Goal: Check status: Check status

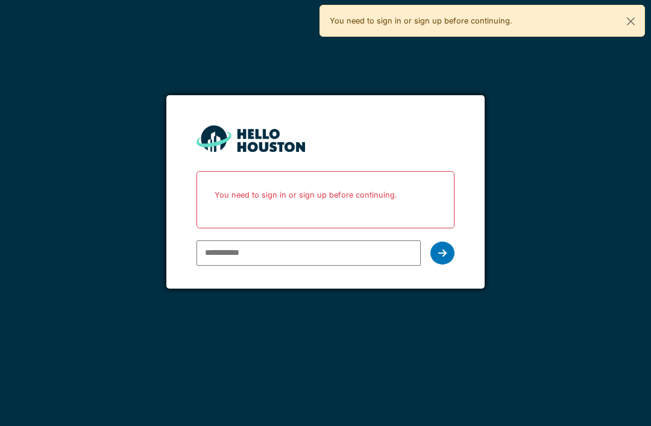
click at [296, 252] on input "email" at bounding box center [308, 252] width 224 height 25
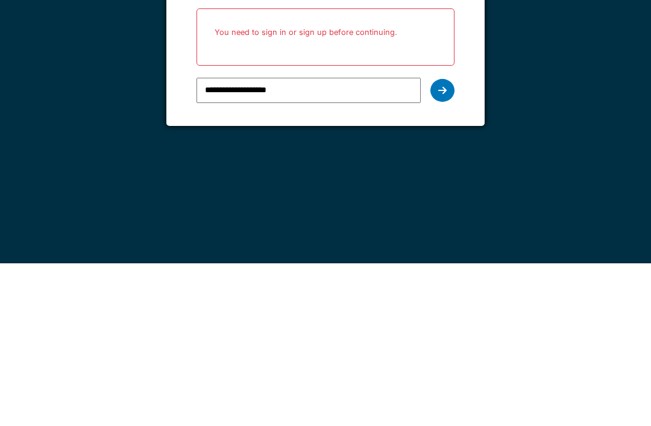
type input "**********"
click at [446, 248] on icon at bounding box center [442, 253] width 8 height 10
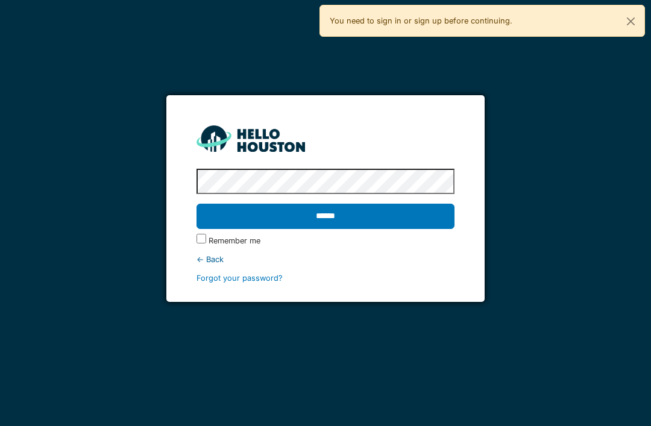
click at [325, 204] on input "******" at bounding box center [324, 216] width 257 height 25
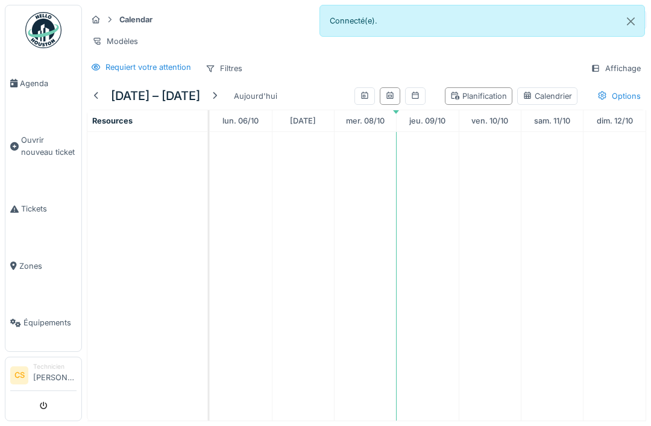
click at [39, 93] on link "Agenda" at bounding box center [43, 83] width 76 height 57
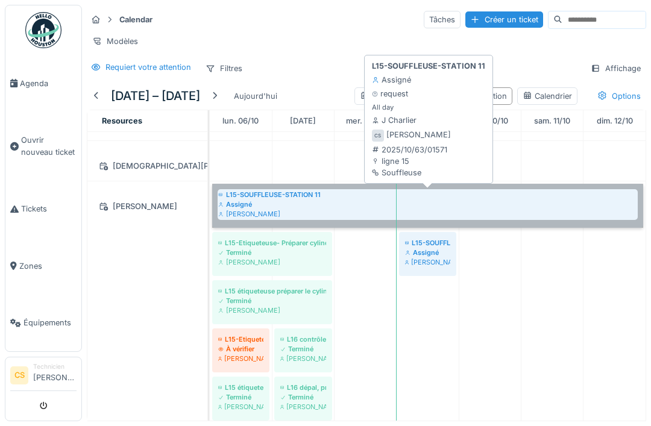
click at [288, 198] on link "L15-SOUFFLEUSE-STATION 11 Assigné [PERSON_NAME]" at bounding box center [427, 206] width 431 height 44
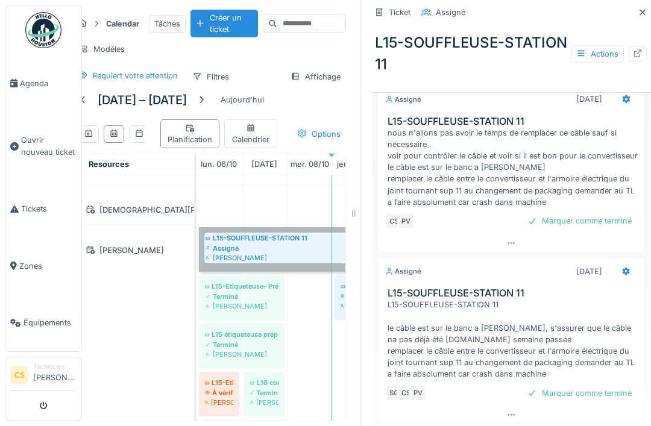
click at [303, 256] on link "L15-SOUFFLEUSE-STATION 11 Assigné [PERSON_NAME]" at bounding box center [355, 249] width 312 height 44
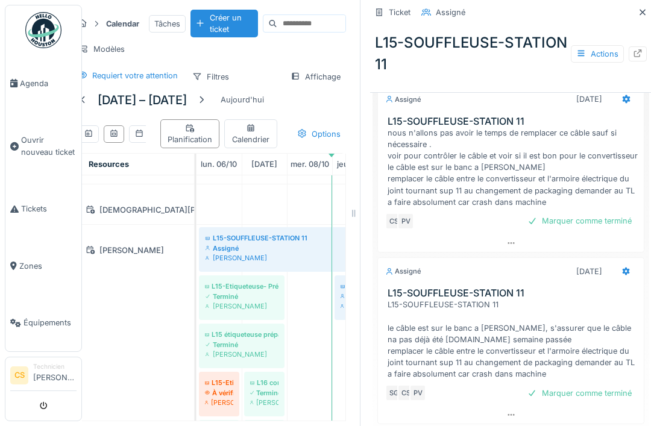
click at [146, 340] on div "[PERSON_NAME]" at bounding box center [134, 372] width 120 height 295
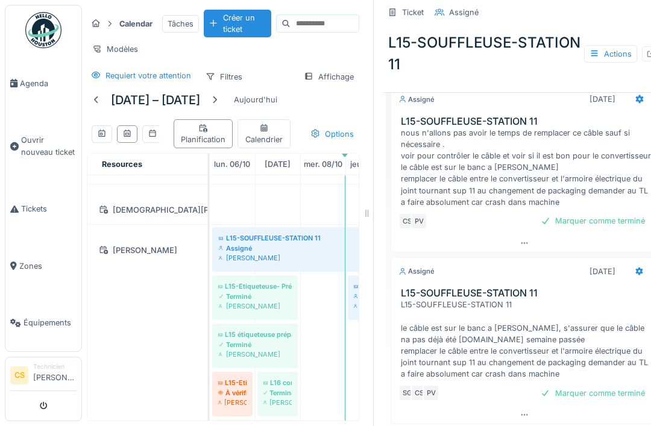
click at [171, 345] on div "[PERSON_NAME]" at bounding box center [147, 372] width 120 height 295
click at [366, 237] on div at bounding box center [367, 213] width 12 height 426
click at [136, 332] on div "[PERSON_NAME]" at bounding box center [147, 372] width 120 height 295
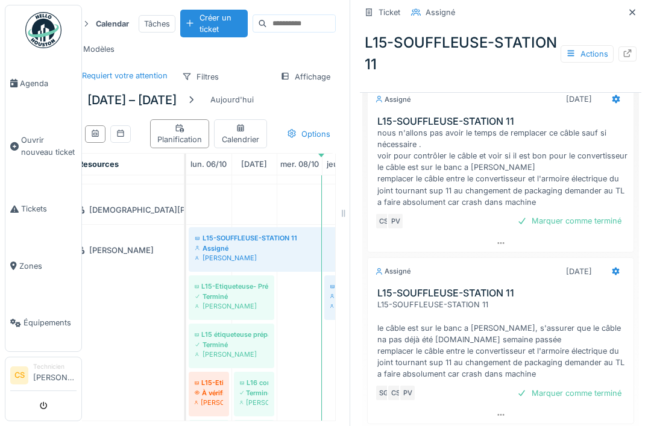
scroll to position [0, 24]
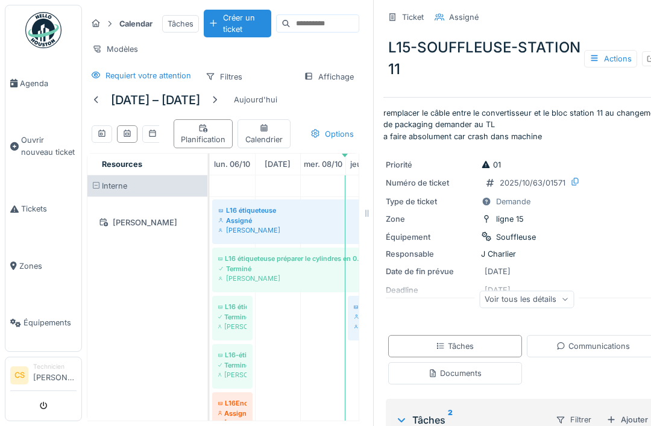
click at [173, 309] on div "[PERSON_NAME]" at bounding box center [147, 344] width 120 height 295
click at [159, 360] on div "[PERSON_NAME]" at bounding box center [147, 344] width 120 height 295
click at [149, 374] on div "[PERSON_NAME]" at bounding box center [147, 344] width 120 height 295
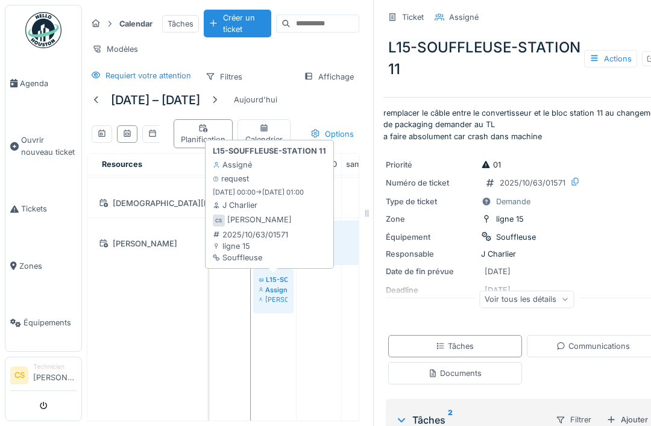
click at [283, 207] on div "L15-SOUFFLEUSE-STATION 11 Assigné request 09/10/2025 00:00 -> 09/10/2025 01:00 …" at bounding box center [269, 204] width 118 height 123
click at [278, 299] on link "L15-SOUFFLEUSE-STATION 11 Assigné [PERSON_NAME]" at bounding box center [273, 291] width 40 height 44
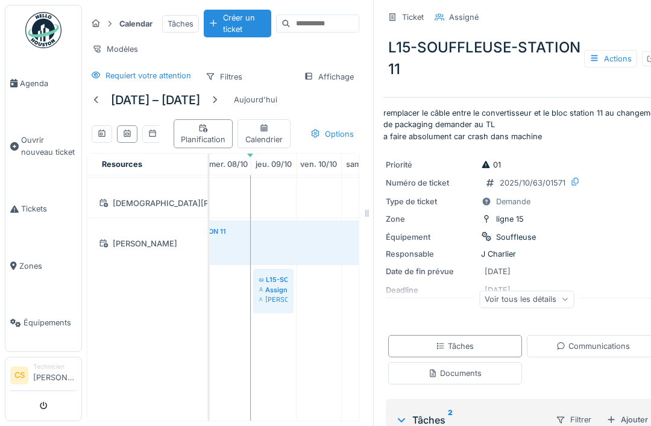
click at [203, 298] on link "L15-Etiqueteuse- Préparer cylindre en 0.5l Terminé Christophe Sanfilippo" at bounding box center [161, 291] width 86 height 44
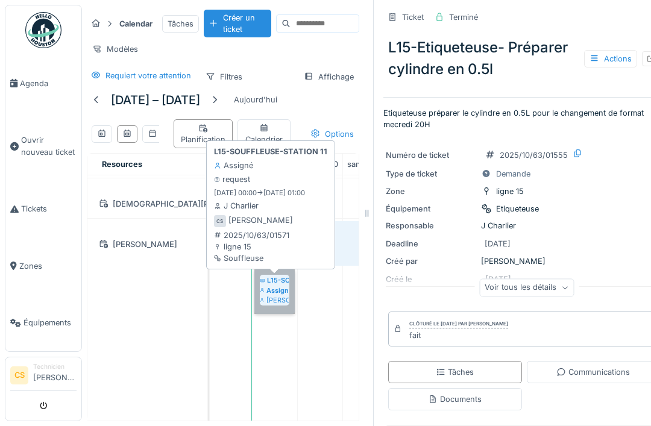
click at [280, 290] on link "L15-SOUFFLEUSE-STATION 11 Assigné [PERSON_NAME]" at bounding box center [274, 291] width 40 height 44
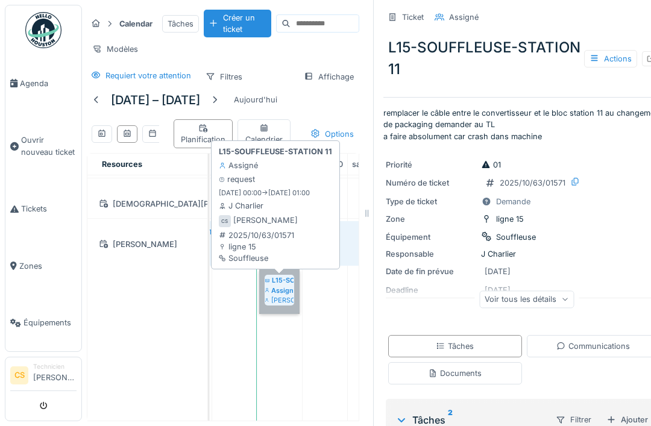
click at [288, 288] on link "L15-SOUFFLEUSE-STATION 11 Assigné [PERSON_NAME]" at bounding box center [279, 291] width 40 height 44
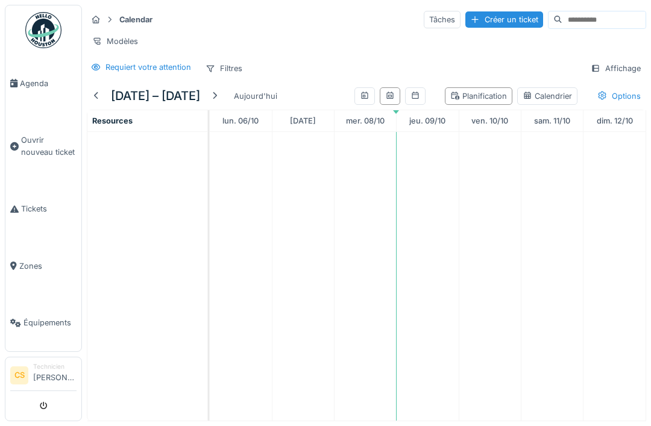
click at [42, 86] on span "Agenda" at bounding box center [48, 83] width 57 height 11
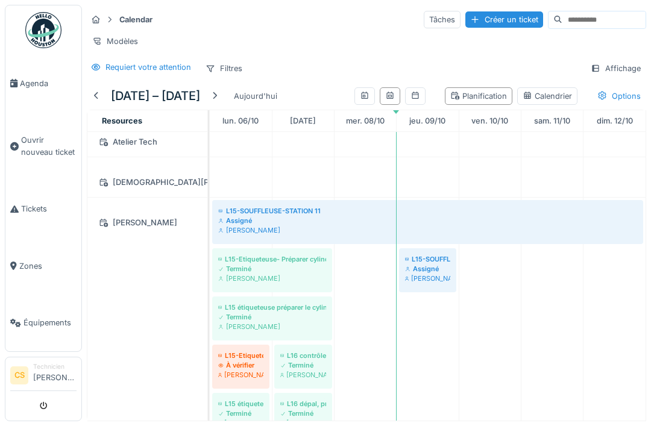
scroll to position [331, 0]
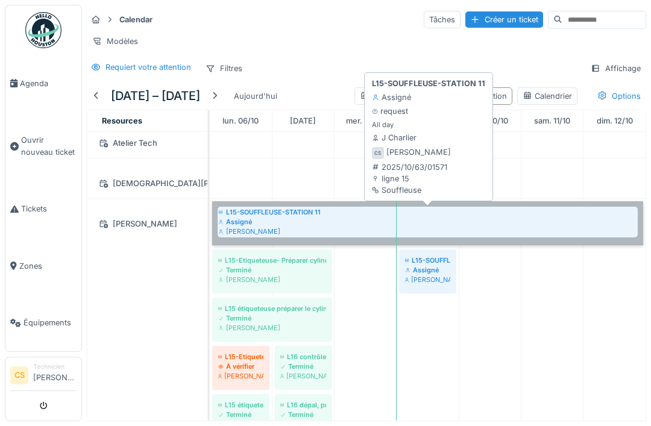
click at [448, 220] on link "L15-SOUFFLEUSE-STATION 11 Assigné [PERSON_NAME]" at bounding box center [427, 223] width 431 height 44
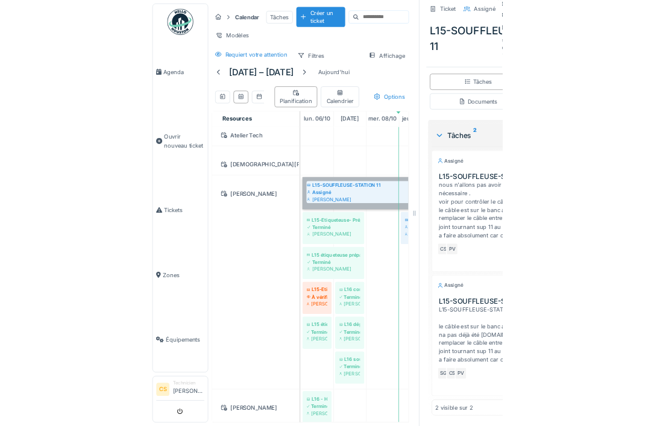
scroll to position [193, 0]
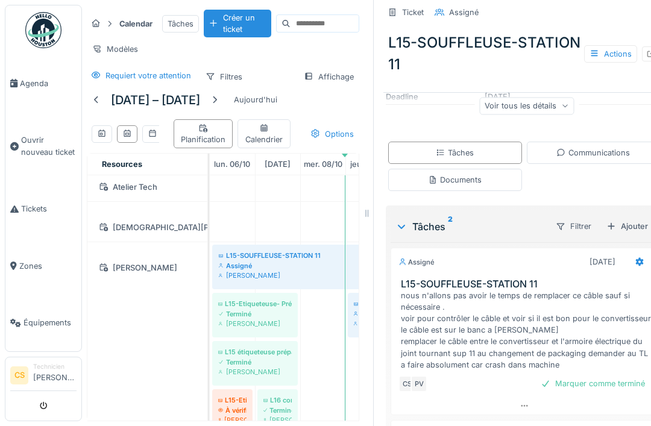
click at [406, 14] on div "Ticket" at bounding box center [413, 12] width 22 height 11
click at [374, 238] on div "Ticket Assigné L15-SOUFFLEUSE-STATION 11 Actions remplacer le câble entre le co…" at bounding box center [523, 213] width 301 height 426
click at [343, 51] on div "Modèles" at bounding box center [223, 48] width 272 height 17
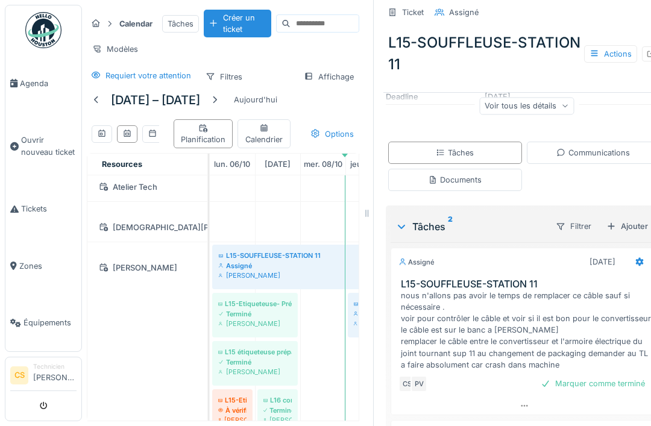
click at [169, 69] on div "Requiert votre attention" at bounding box center [141, 75] width 108 height 15
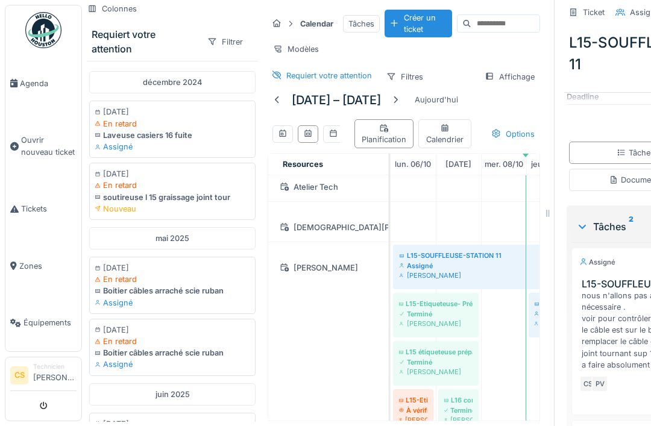
click at [341, 74] on div "Requiert votre attention" at bounding box center [329, 75] width 86 height 11
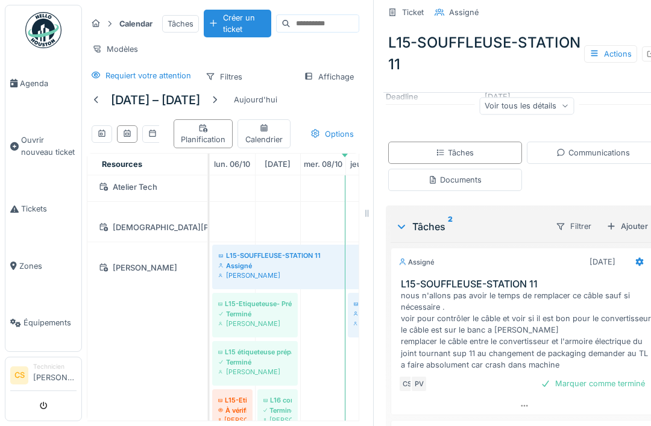
click at [338, 75] on div "Affichage" at bounding box center [328, 76] width 61 height 17
click at [355, 39] on div "Calendar Tâches Créer un ticket Modèles Requiert votre attention Filtres Affich…" at bounding box center [223, 48] width 282 height 86
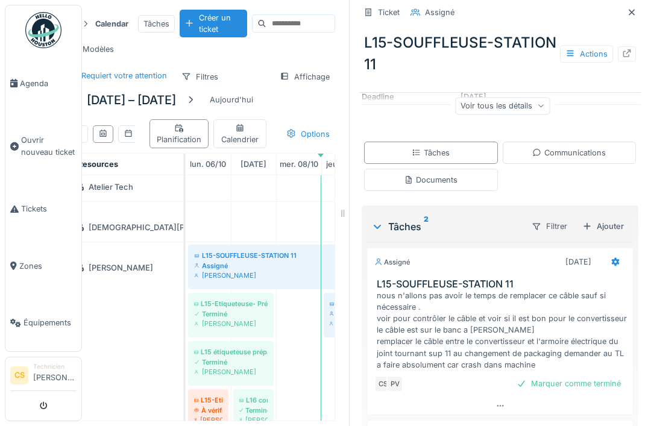
scroll to position [0, 24]
click at [627, 18] on div at bounding box center [632, 12] width 18 height 15
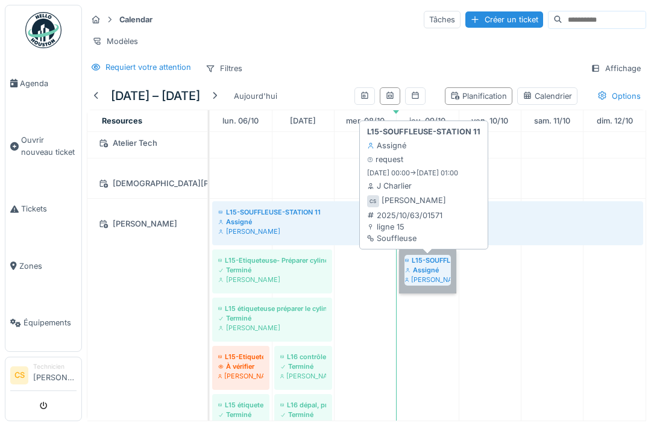
click at [426, 274] on link "L15-SOUFFLEUSE-STATION 11 Assigné [PERSON_NAME]" at bounding box center [427, 271] width 57 height 44
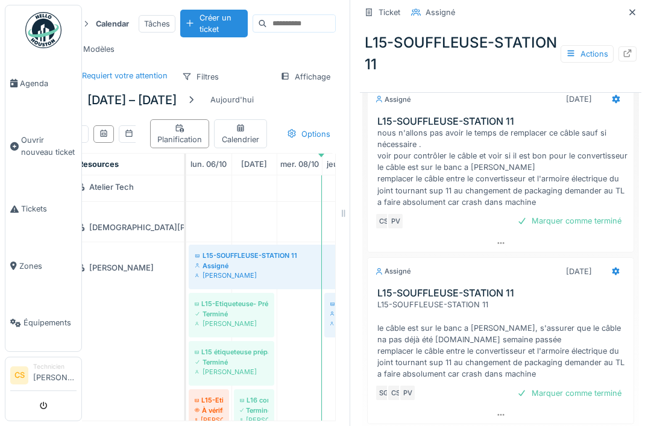
scroll to position [356, 0]
